Goal: Transaction & Acquisition: Subscribe to service/newsletter

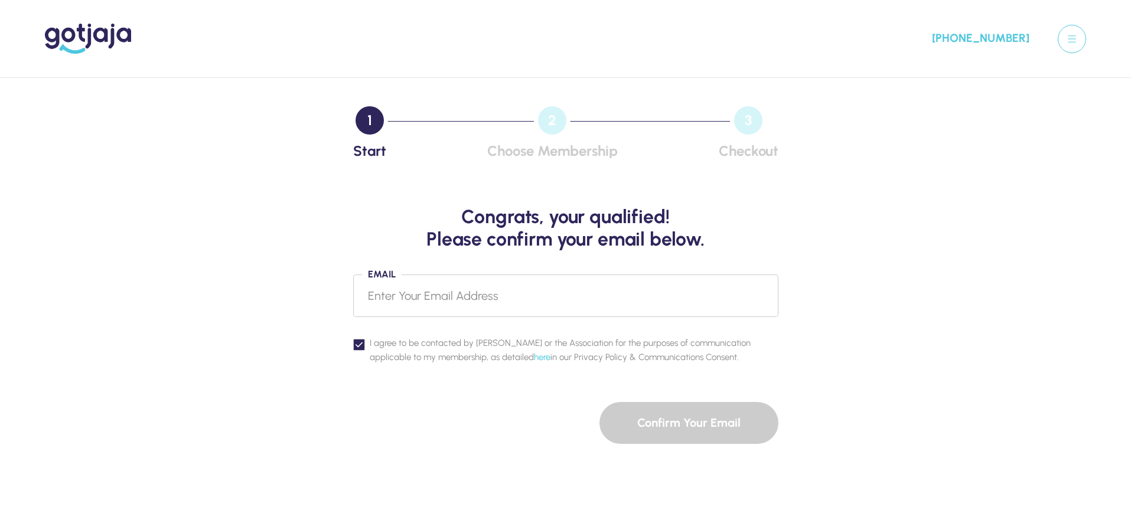
click at [399, 293] on input "Email" at bounding box center [565, 296] width 425 height 43
type input "[PERSON_NAME][EMAIL_ADDRESS][DOMAIN_NAME]"
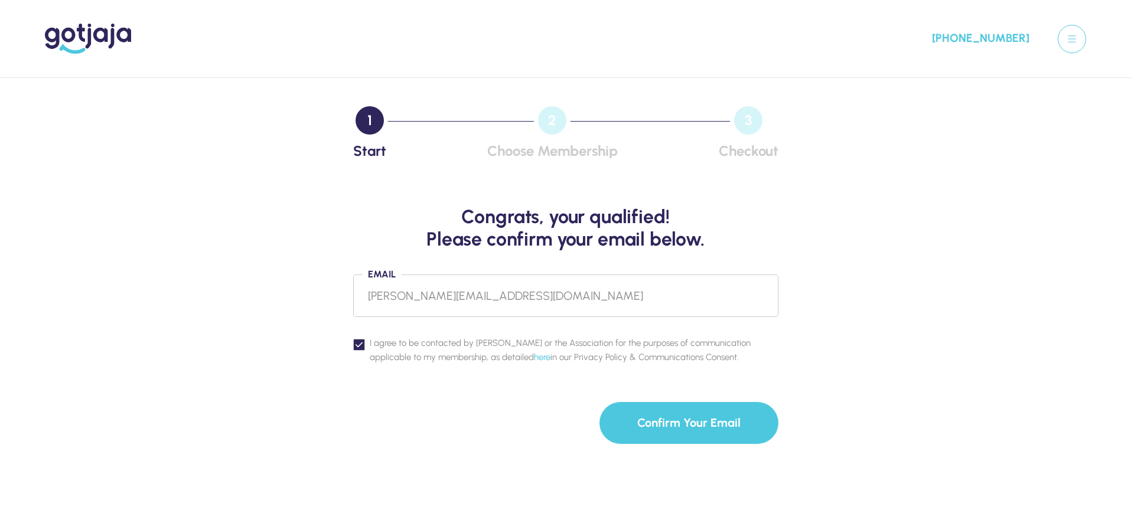
click at [694, 427] on button "Confirm Your Email" at bounding box center [689, 423] width 179 height 42
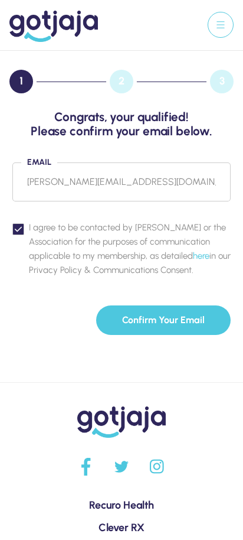
click at [155, 323] on button "Confirm Your Email" at bounding box center [163, 320] width 135 height 30
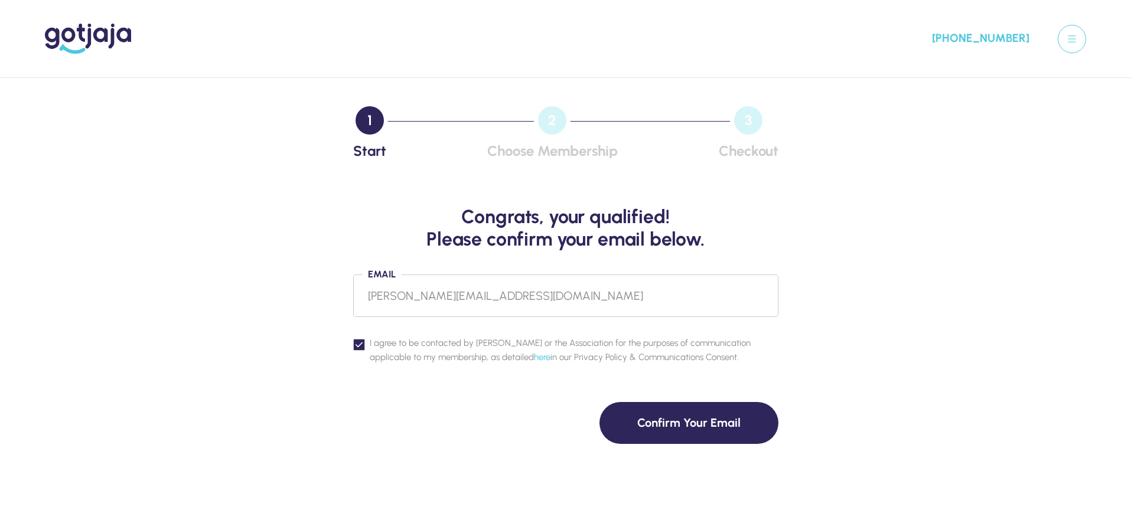
click at [81, 31] on img at bounding box center [88, 39] width 86 height 30
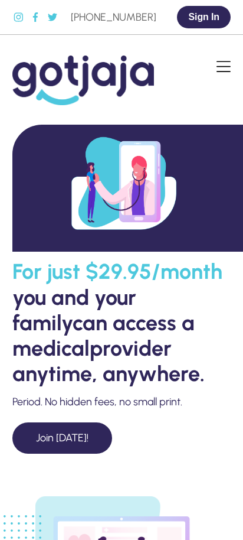
click at [63, 435] on link "Join [DATE]!" at bounding box center [62, 437] width 100 height 31
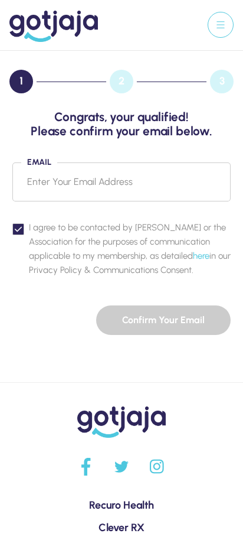
click at [64, 175] on input "Email" at bounding box center [121, 181] width 219 height 39
click at [57, 185] on input "Email" at bounding box center [121, 181] width 219 height 39
type input "[PERSON_NAME][EMAIL_ADDRESS][DOMAIN_NAME]"
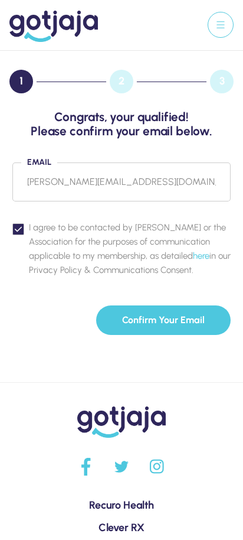
click at [160, 318] on button "Confirm Your Email" at bounding box center [163, 320] width 135 height 30
